Goal: Obtain resource: Obtain resource

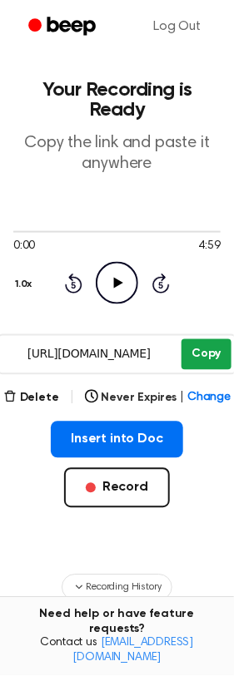
click at [205, 359] on button "Copy" at bounding box center [205, 354] width 49 height 31
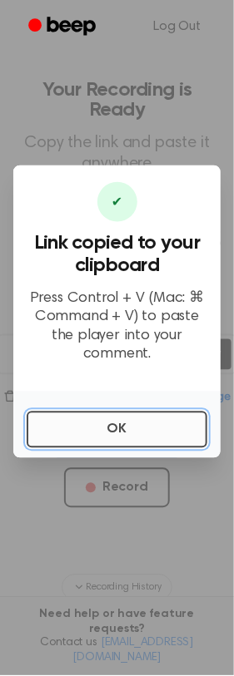
click at [112, 433] on button "OK" at bounding box center [117, 430] width 181 height 37
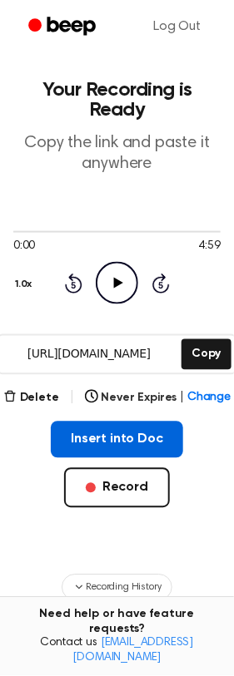
click at [125, 440] on button "Insert into Doc" at bounding box center [117, 440] width 132 height 37
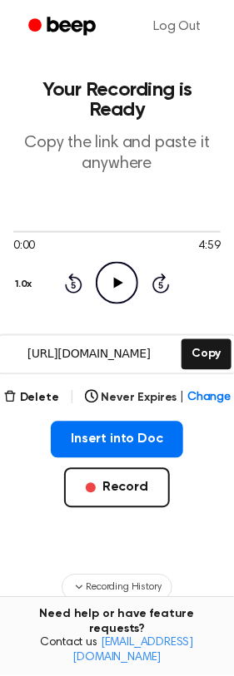
click at [115, 281] on icon at bounding box center [118, 283] width 9 height 11
click at [115, 281] on icon at bounding box center [116, 283] width 7 height 11
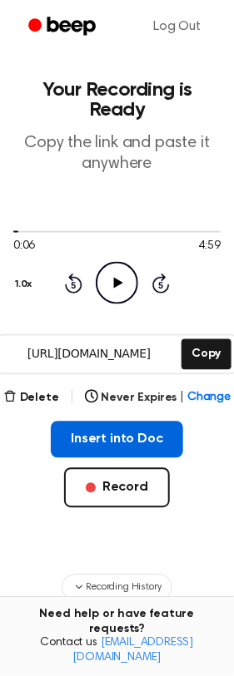
click at [151, 440] on button "Insert into Doc" at bounding box center [117, 440] width 132 height 37
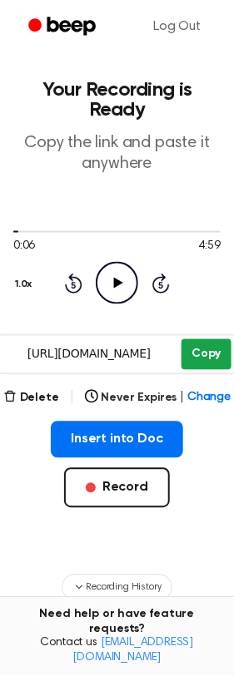
click at [202, 354] on button "Copy" at bounding box center [205, 354] width 49 height 31
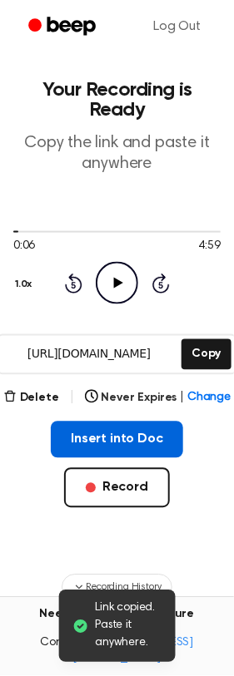
click at [144, 438] on button "Insert into Doc" at bounding box center [117, 440] width 132 height 37
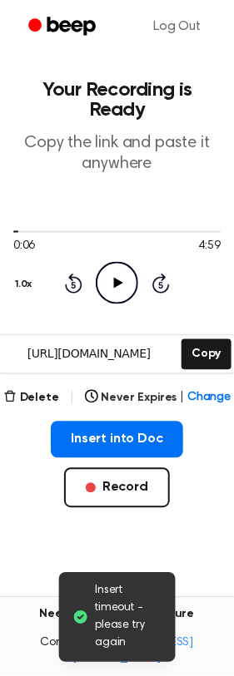
click at [146, 175] on p "Copy the link and paste it anywhere" at bounding box center [116, 154] width 207 height 42
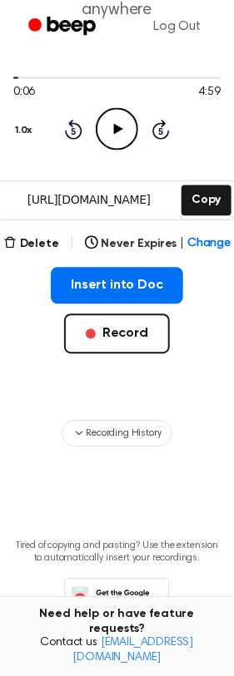
scroll to position [200, 0]
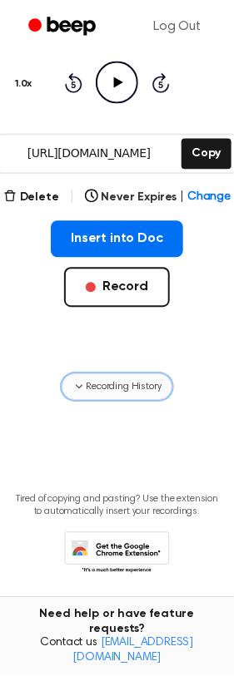
click at [99, 387] on span "Recording History" at bounding box center [123, 387] width 75 height 15
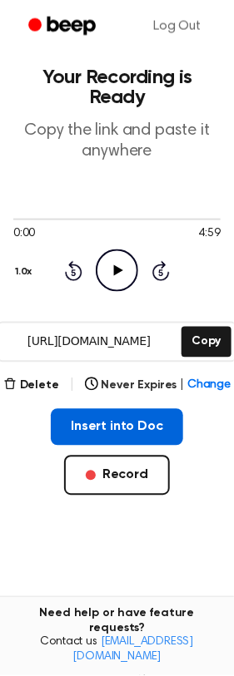
scroll to position [0, 0]
